Goal: Task Accomplishment & Management: Use online tool/utility

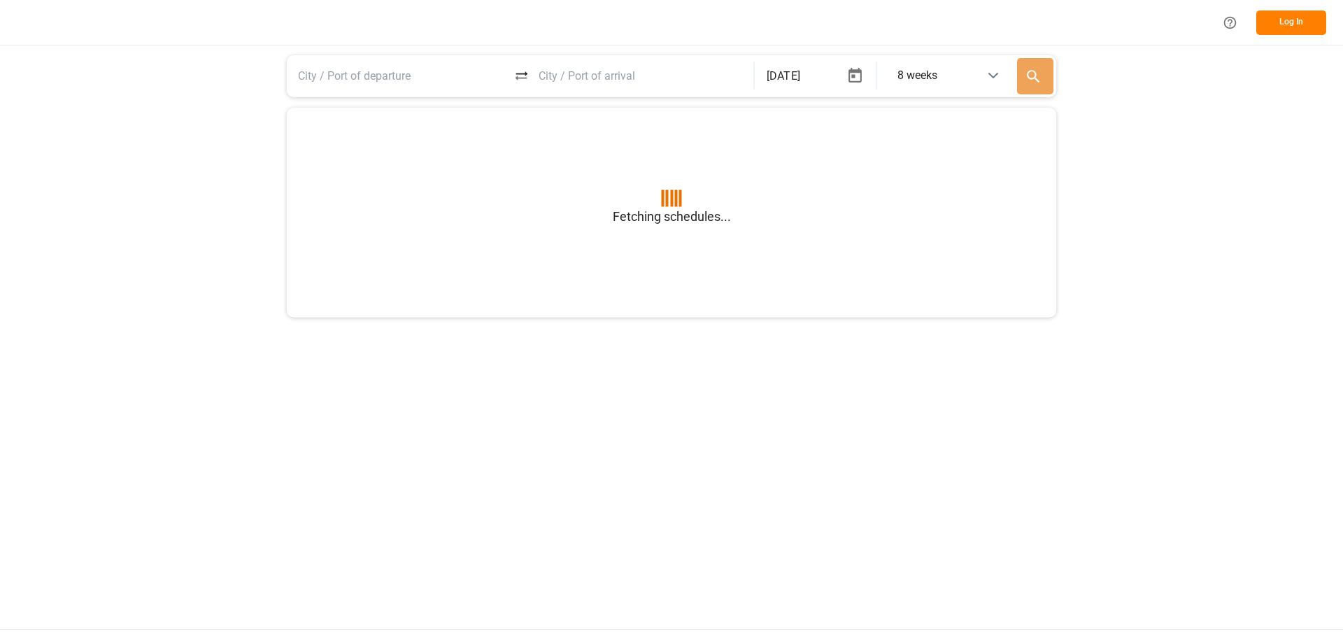
type input "BEANR"
type input "USGXX"
type input "BEANR"
type input "USGXX"
click at [1293, 15] on button "Log In" at bounding box center [1291, 22] width 70 height 24
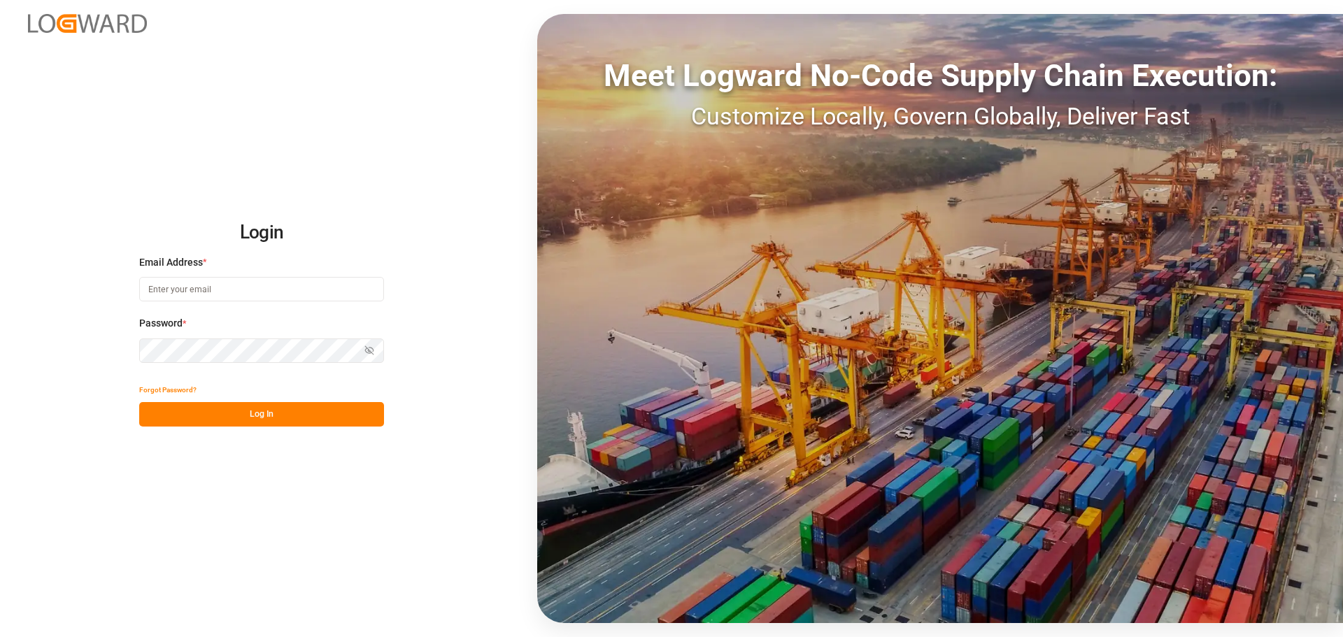
click at [265, 306] on div "Email Address *" at bounding box center [261, 286] width 245 height 62
click at [268, 296] on input at bounding box center [261, 289] width 245 height 24
type input "justina.andriukina@lanxess.com"
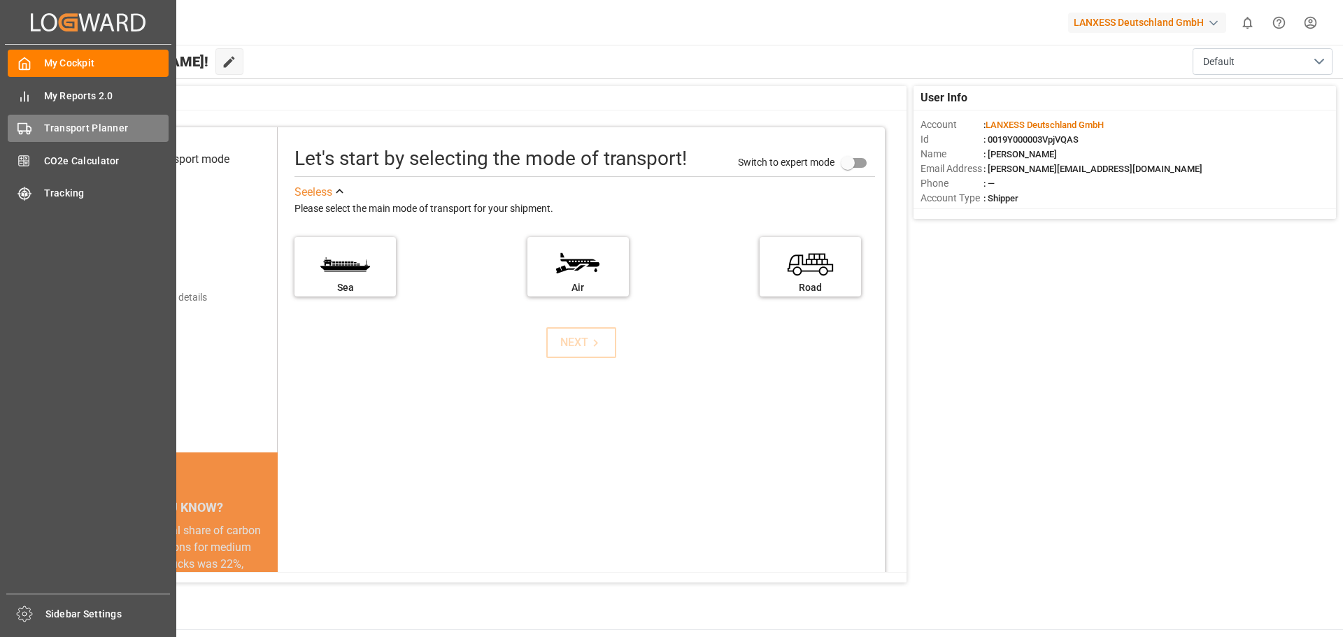
click at [40, 127] on div "Transport Planner Transport Planner" at bounding box center [88, 128] width 161 height 27
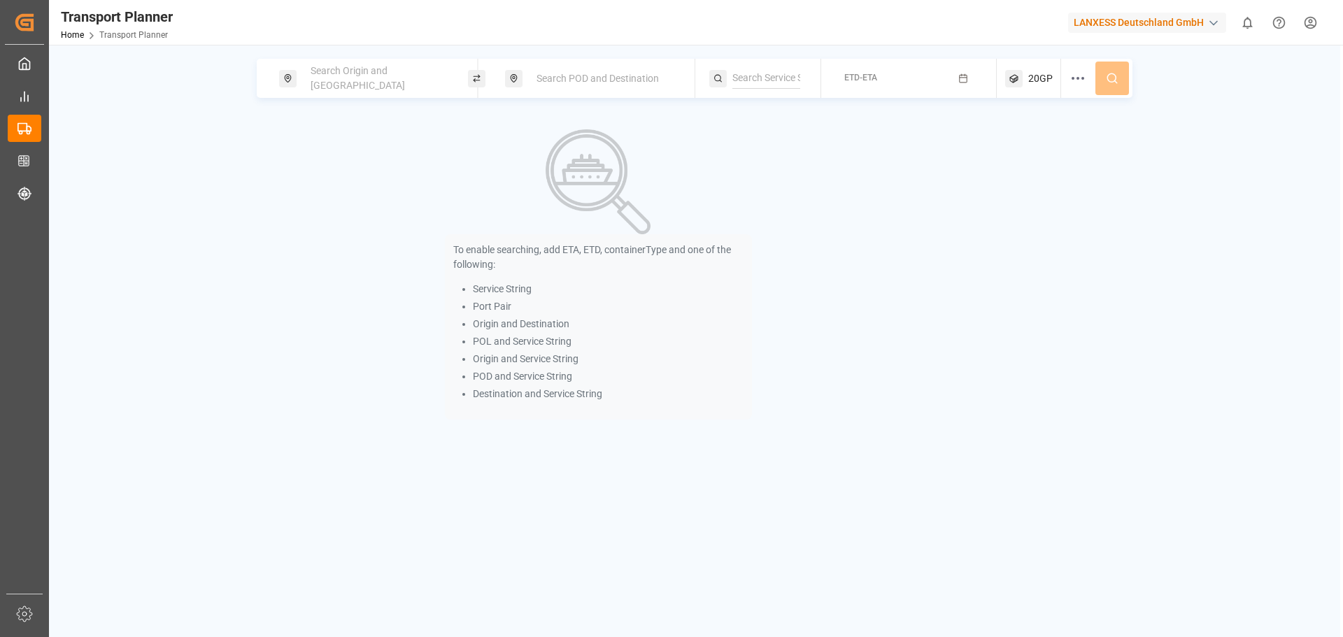
click at [361, 69] on div "Search Origin and POL" at bounding box center [377, 78] width 151 height 41
click at [341, 180] on input at bounding box center [365, 190] width 141 height 21
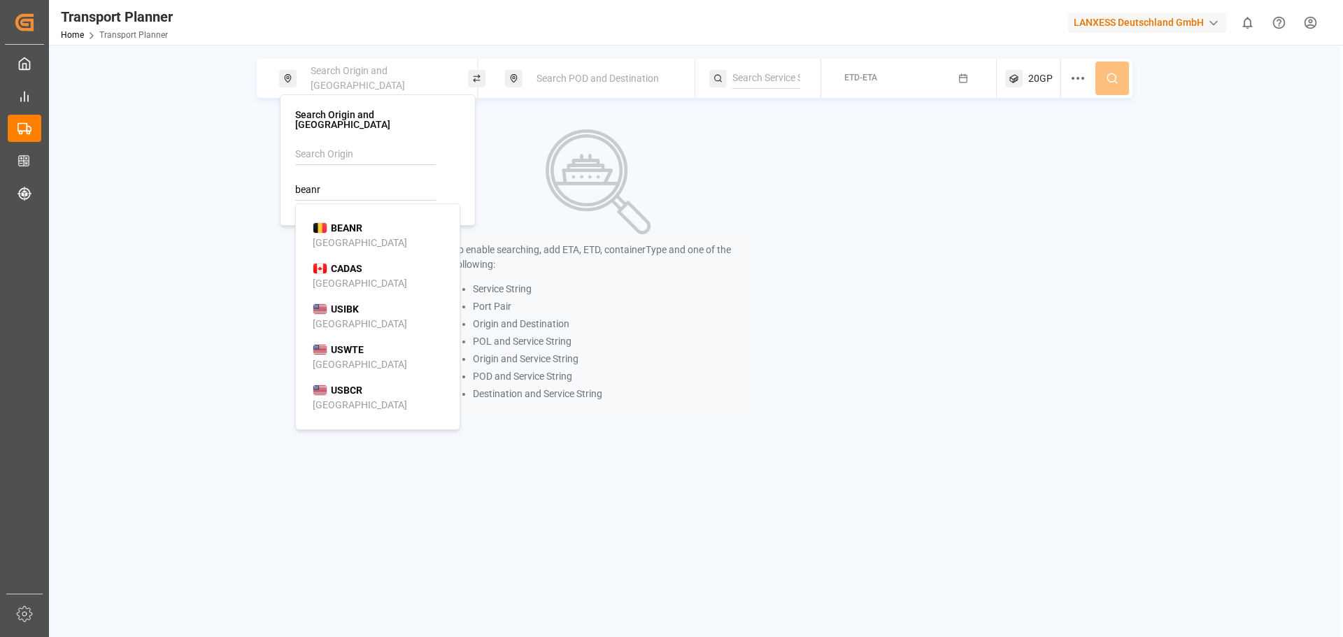
click at [337, 215] on li "BEANR Antwerp" at bounding box center [381, 235] width 158 height 41
click at [383, 221] on div "BEANR Antwerp" at bounding box center [381, 235] width 136 height 29
type input "BEANR"
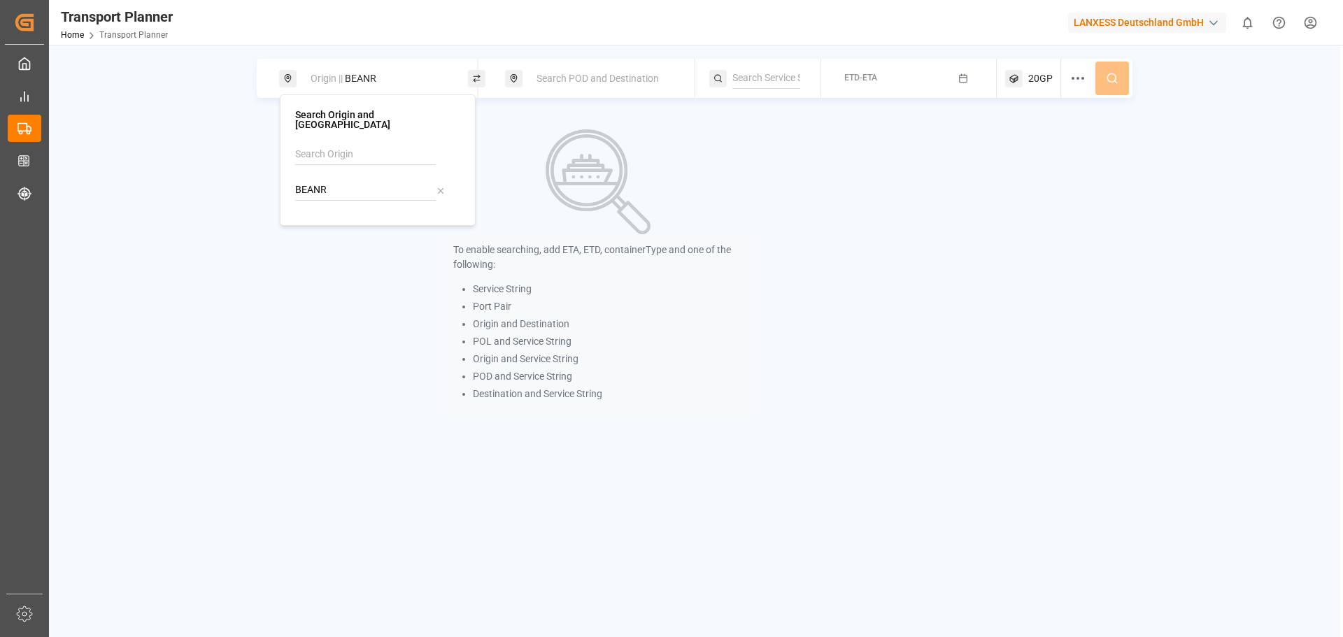
click at [541, 76] on span "Search POD and Destination" at bounding box center [598, 78] width 122 height 11
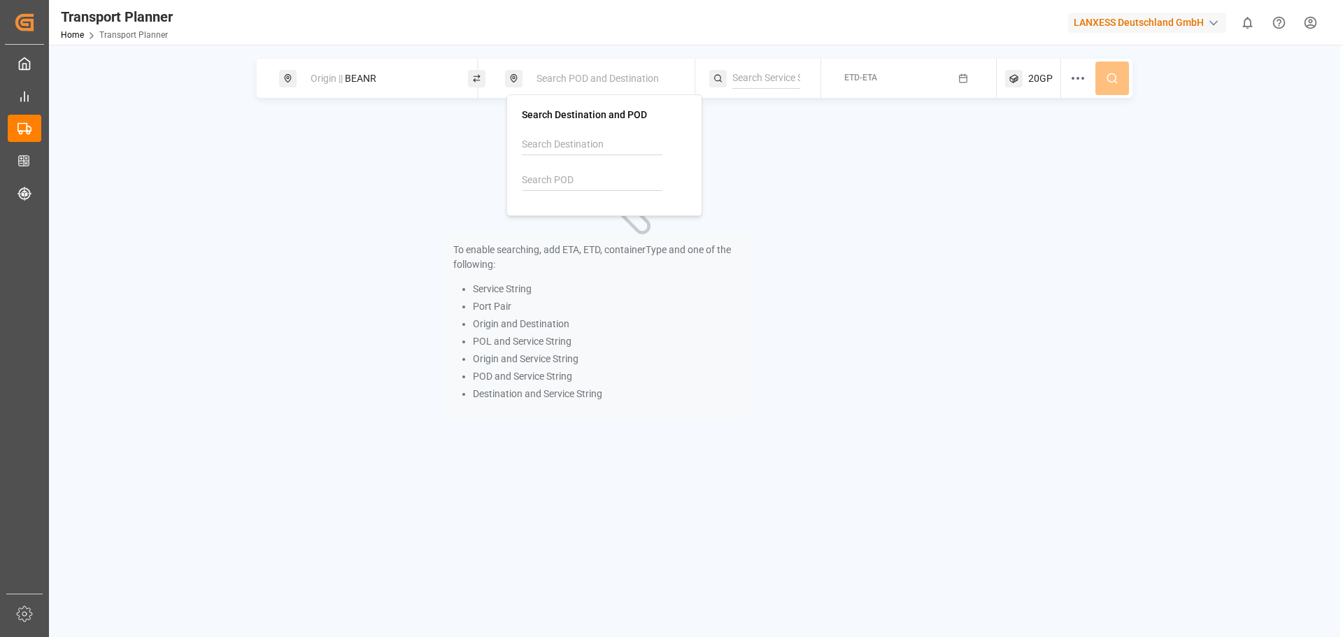
click at [553, 167] on div at bounding box center [604, 167] width 165 height 66
click at [551, 178] on input at bounding box center [592, 180] width 141 height 21
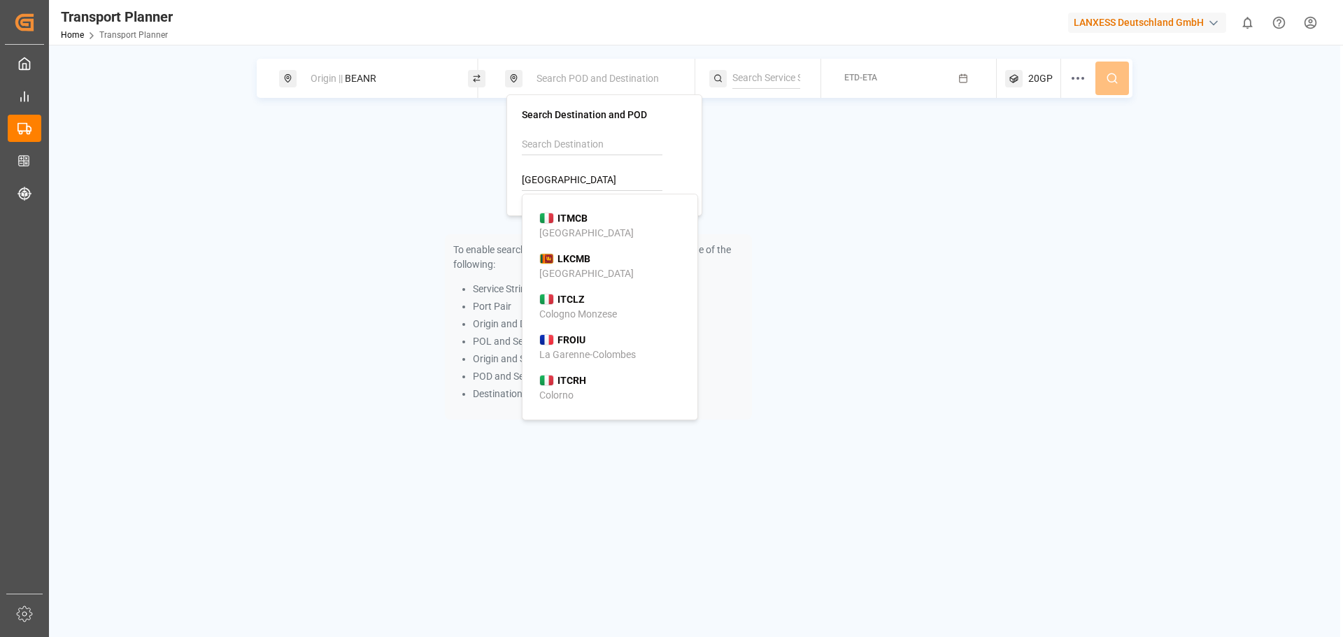
click at [588, 277] on div "LKCMB Colombo" at bounding box center [612, 266] width 147 height 29
type input "LKCMB"
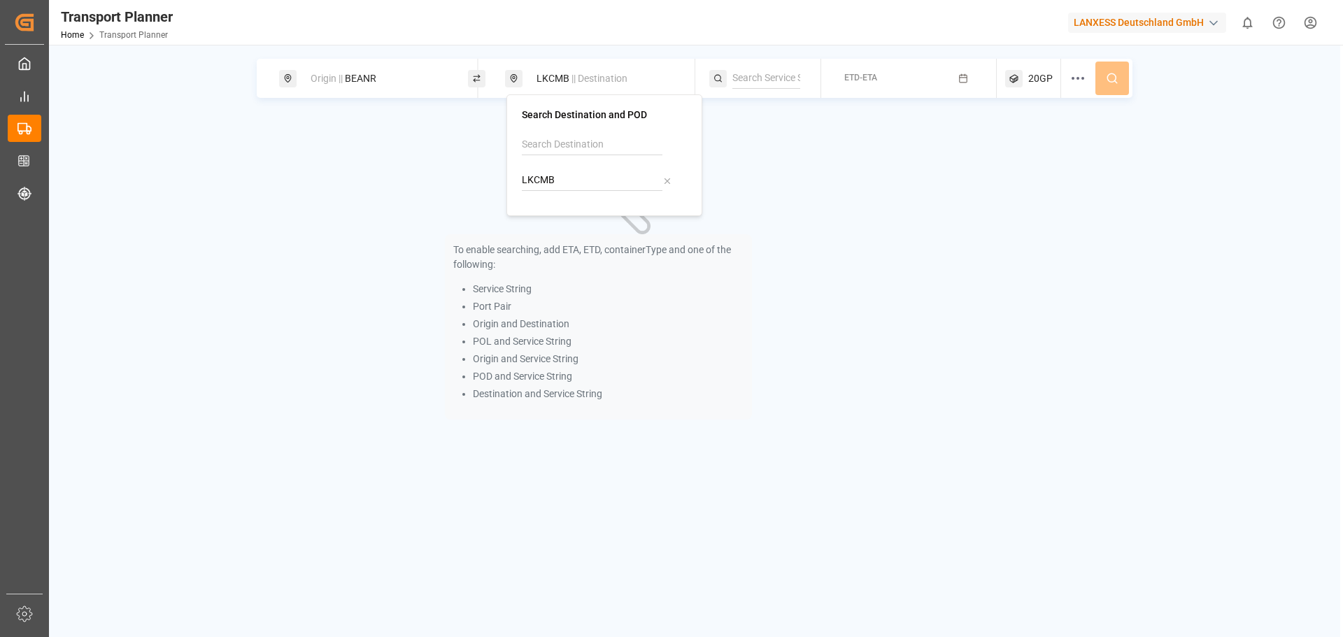
click at [865, 78] on span "ETD-ETA" at bounding box center [860, 78] width 33 height 10
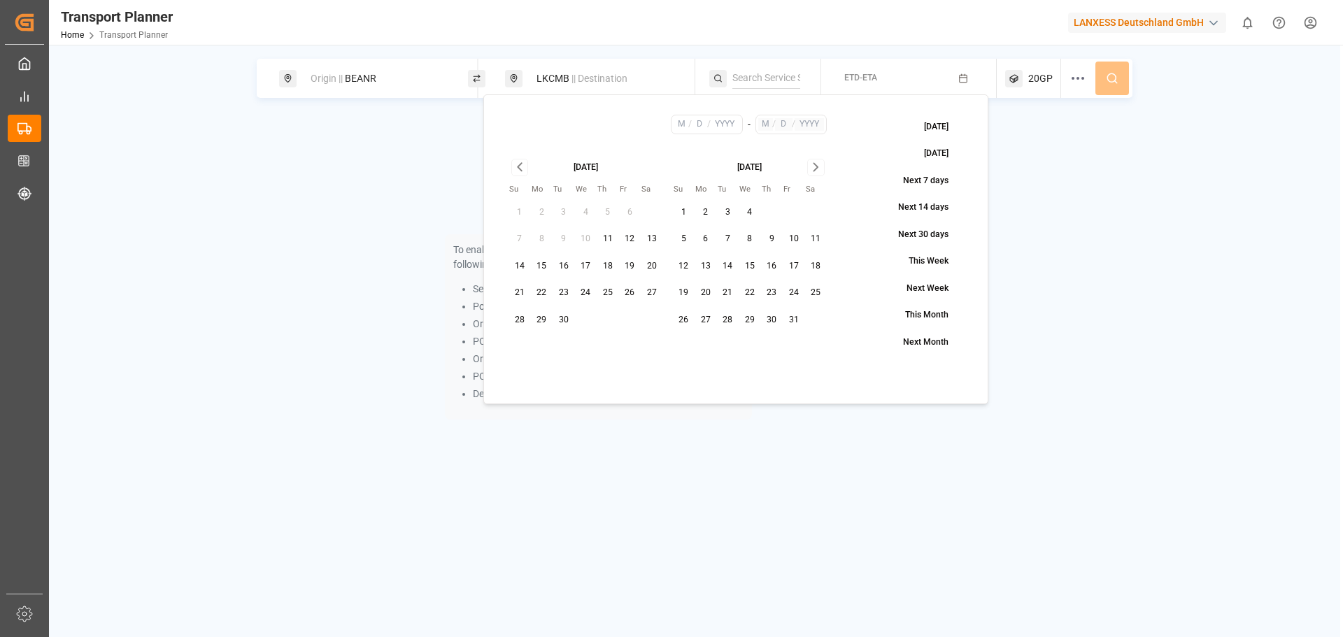
click at [649, 260] on button "20" at bounding box center [652, 266] width 22 height 22
type input "9"
type input "20"
type input "2025"
click at [822, 169] on icon "Go to next month" at bounding box center [816, 167] width 16 height 17
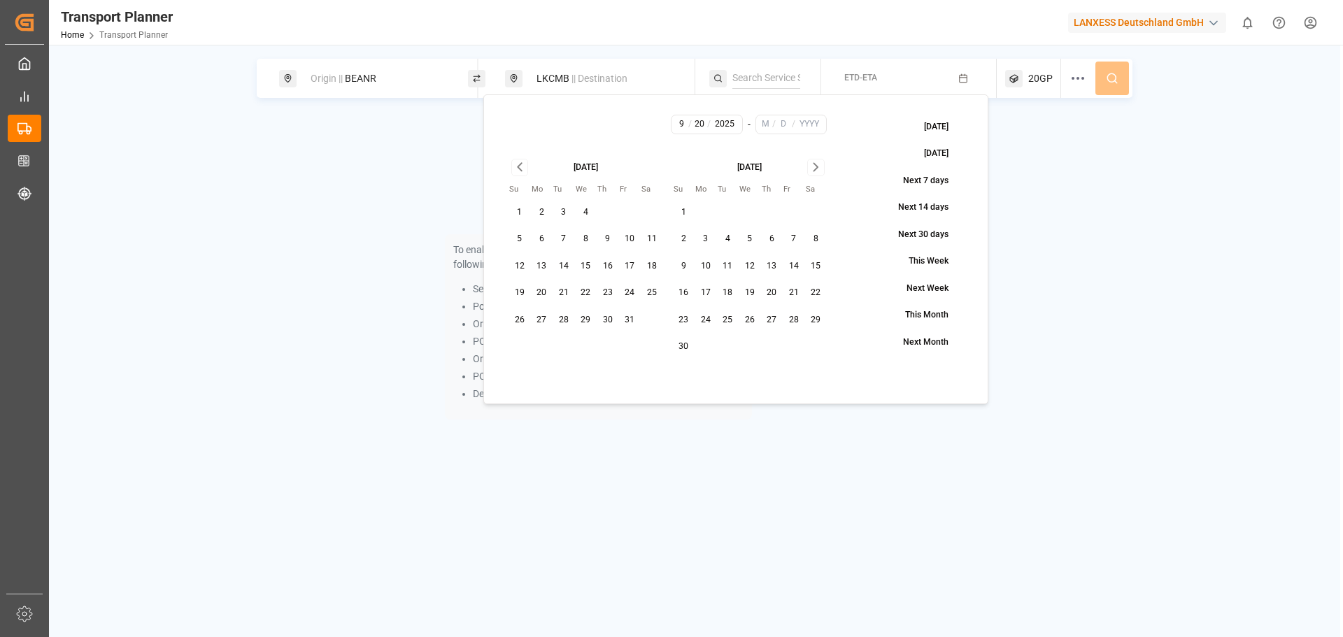
click at [682, 347] on button "30" at bounding box center [684, 347] width 22 height 22
type input "11"
type input "30"
type input "2025"
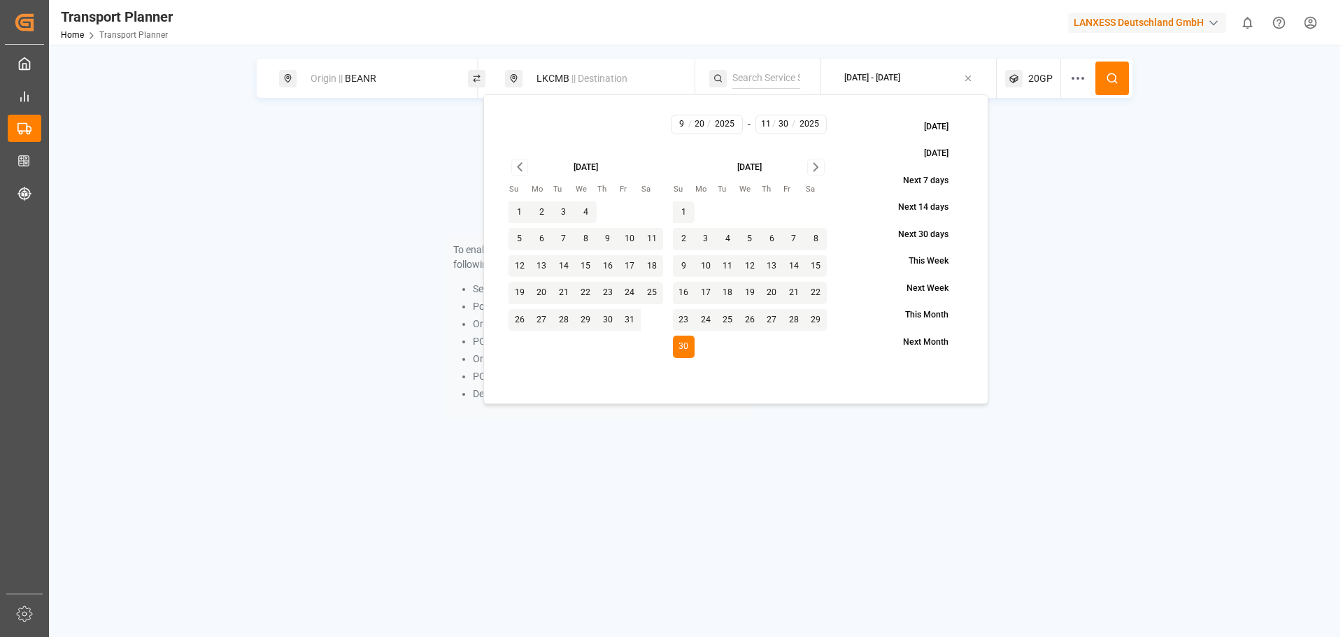
click at [1113, 81] on icon at bounding box center [1112, 78] width 13 height 13
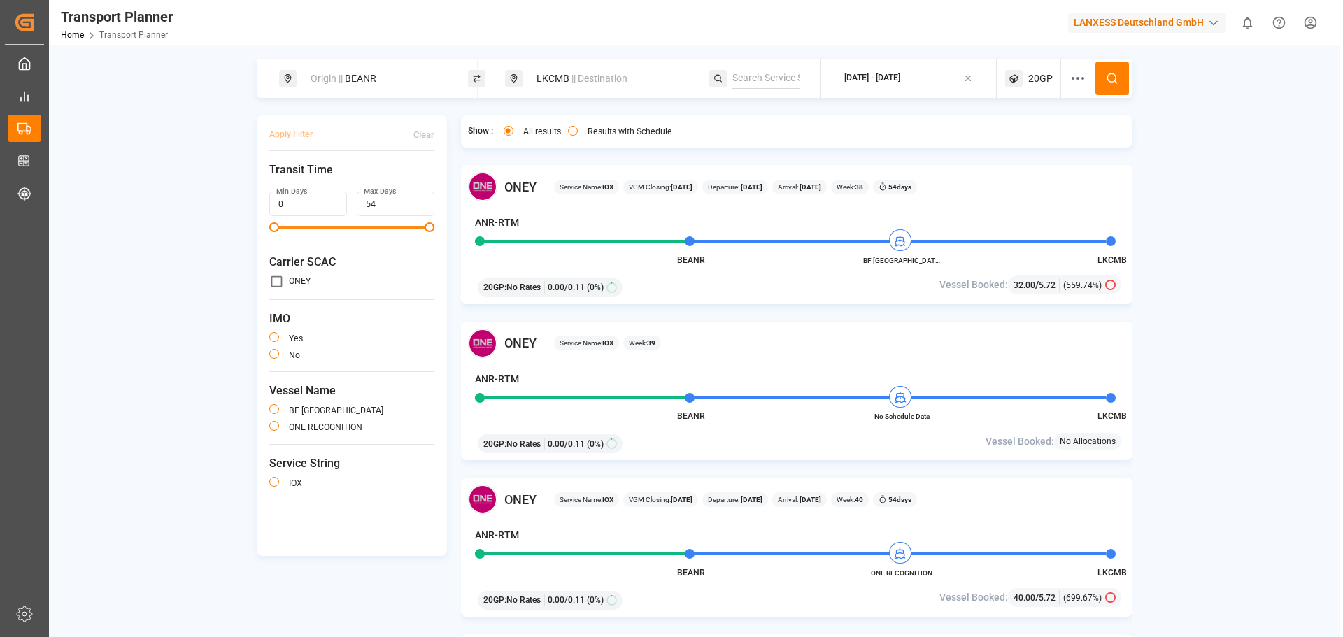
click at [897, 278] on div "20GP : No Rates 0.00 / 0.11 (0%)" at bounding box center [688, 286] width 431 height 24
click at [1102, 295] on div "20GP : No Rates 0.00 / 0.11 (0%) Vessel Booked: 32.00 / 5.72 (559.74%)" at bounding box center [797, 286] width 658 height 24
click at [1108, 288] on icon at bounding box center [1110, 285] width 10 height 10
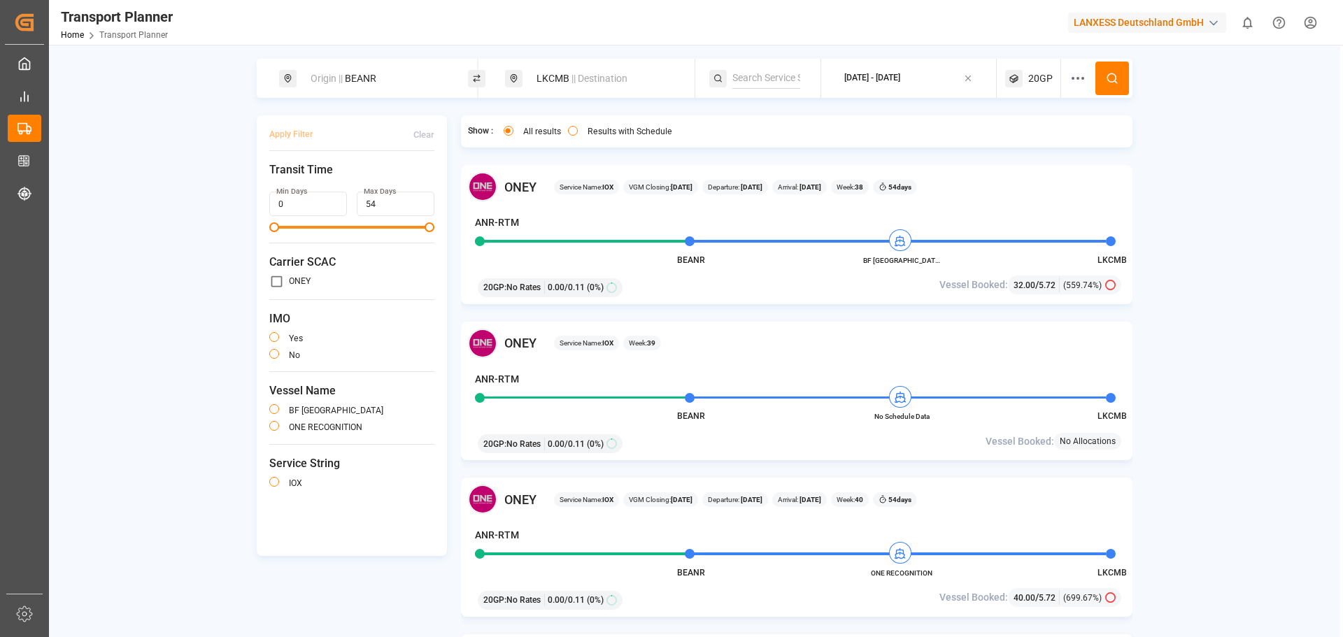
click at [1042, 290] on span "5.72" at bounding box center [1047, 286] width 17 height 10
click at [998, 317] on div "ONEY Service Name: IOX VGM Closing: 16-09-2025 Departure: 21-09-2025 Arrival: 1…" at bounding box center [797, 420] width 672 height 510
